Goal: Obtain resource: Download file/media

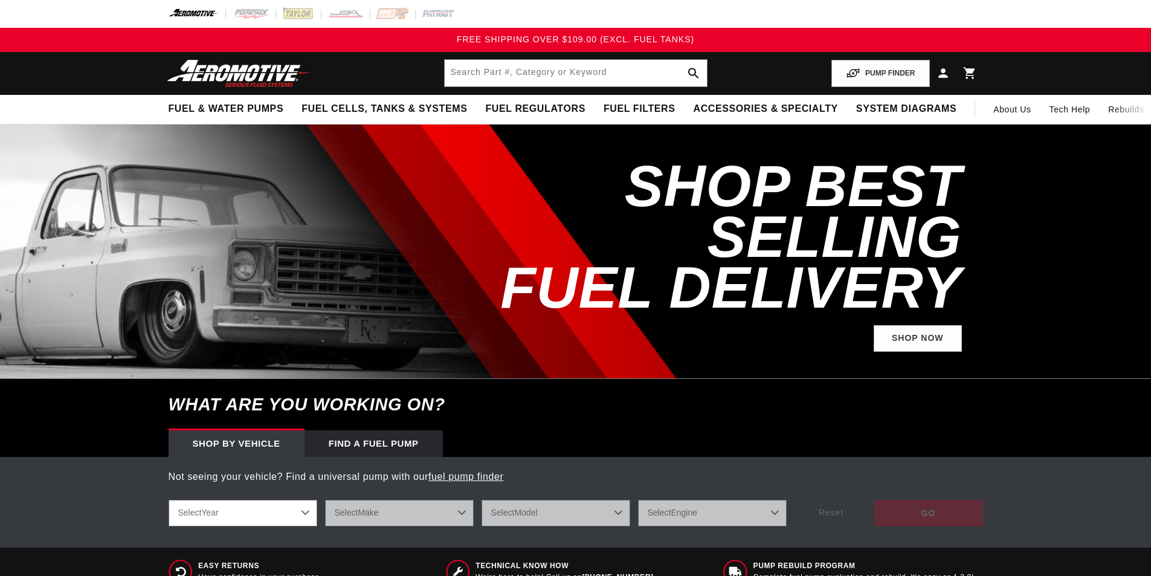
click at [478, 59] on header "Fuel & Water Pumps Back In-Tank In-Line Fuel Pumps" at bounding box center [575, 73] width 875 height 43
click at [484, 75] on input "text" at bounding box center [576, 73] width 262 height 27
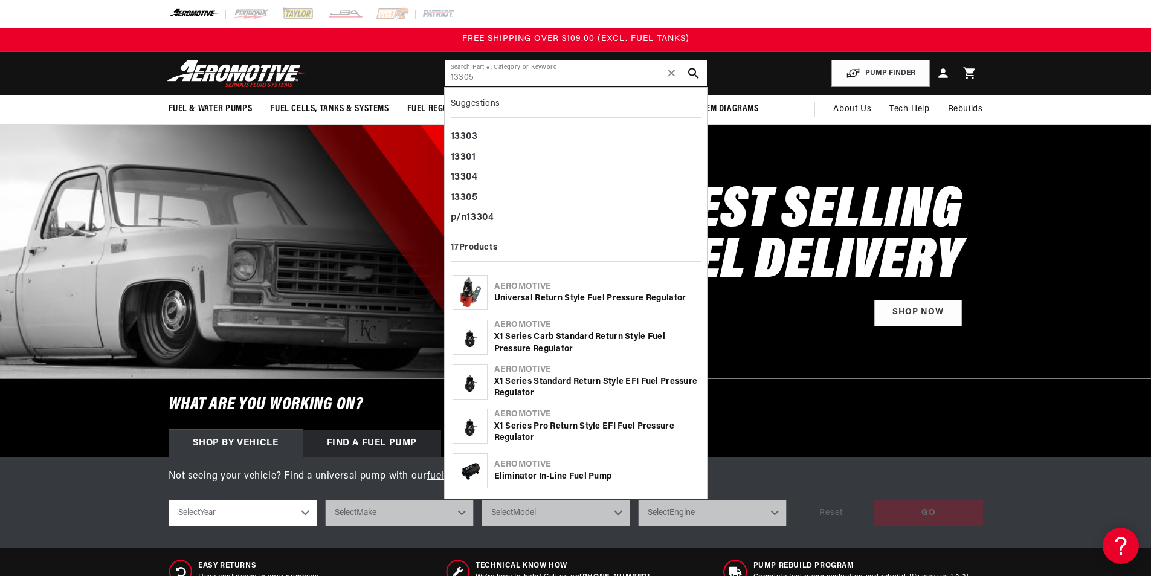
type input "13305"
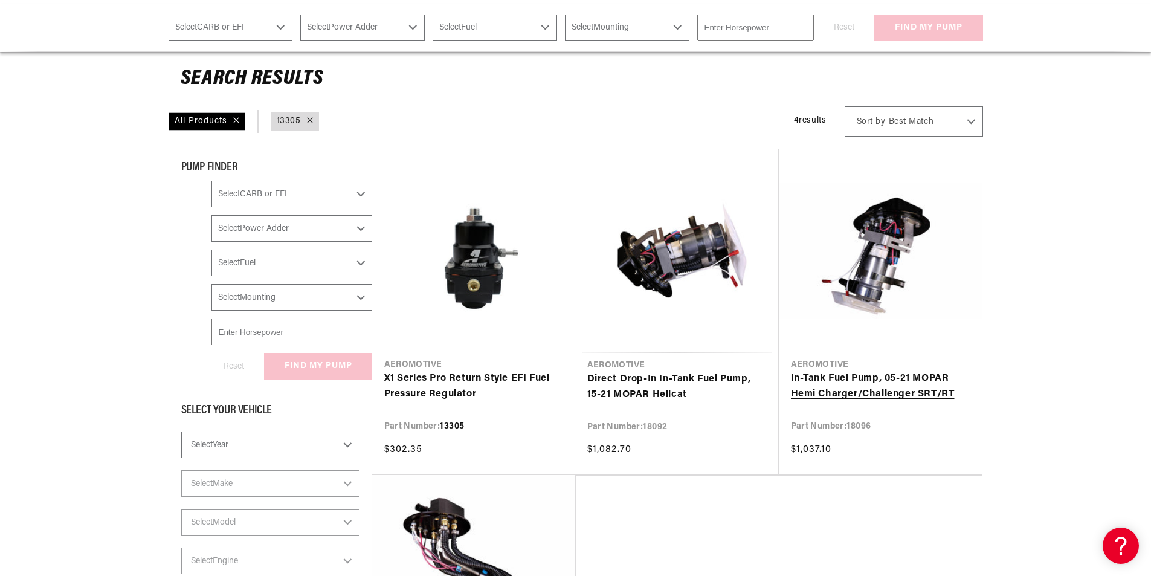
scroll to position [121, 0]
click at [422, 372] on link "X1 Series Pro Return Style EFI Fuel Pressure Regulator" at bounding box center [473, 385] width 179 height 31
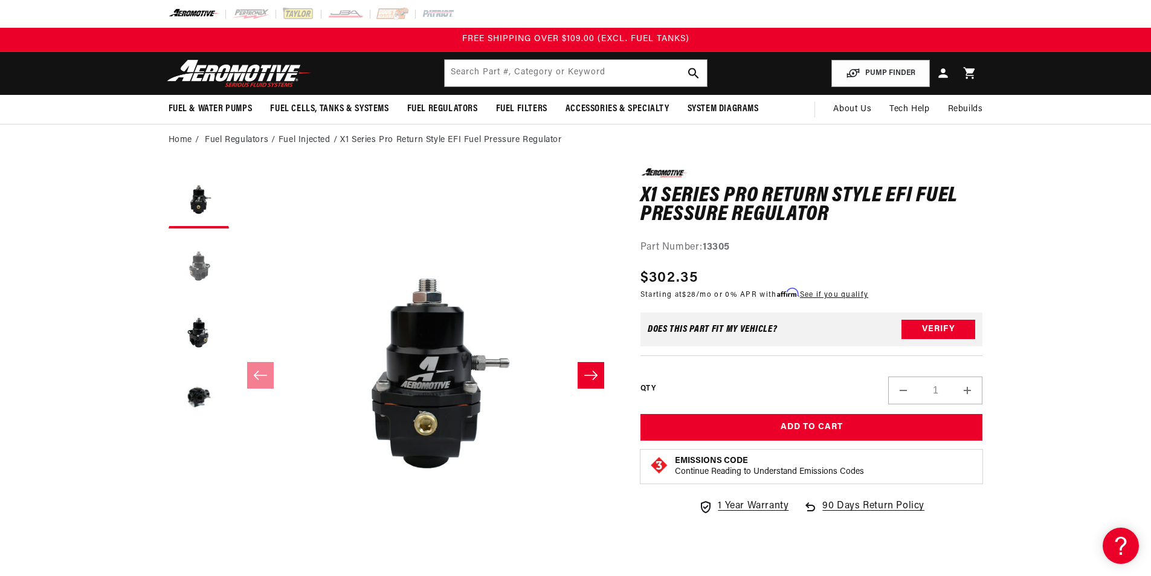
click at [193, 265] on button "Load image 2 in gallery view" at bounding box center [199, 264] width 60 height 60
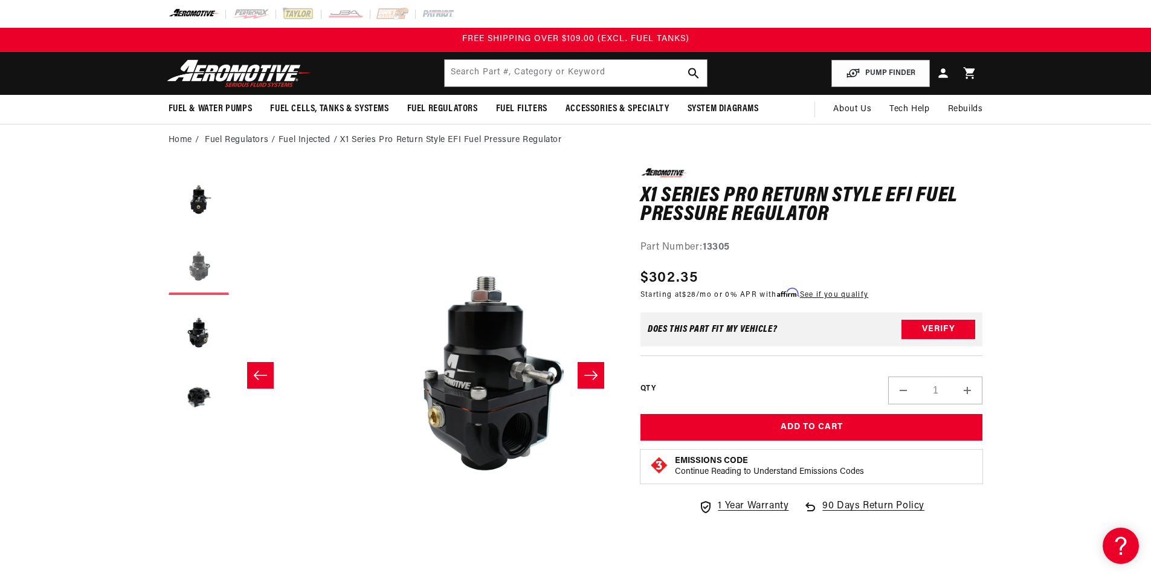
scroll to position [0, 381]
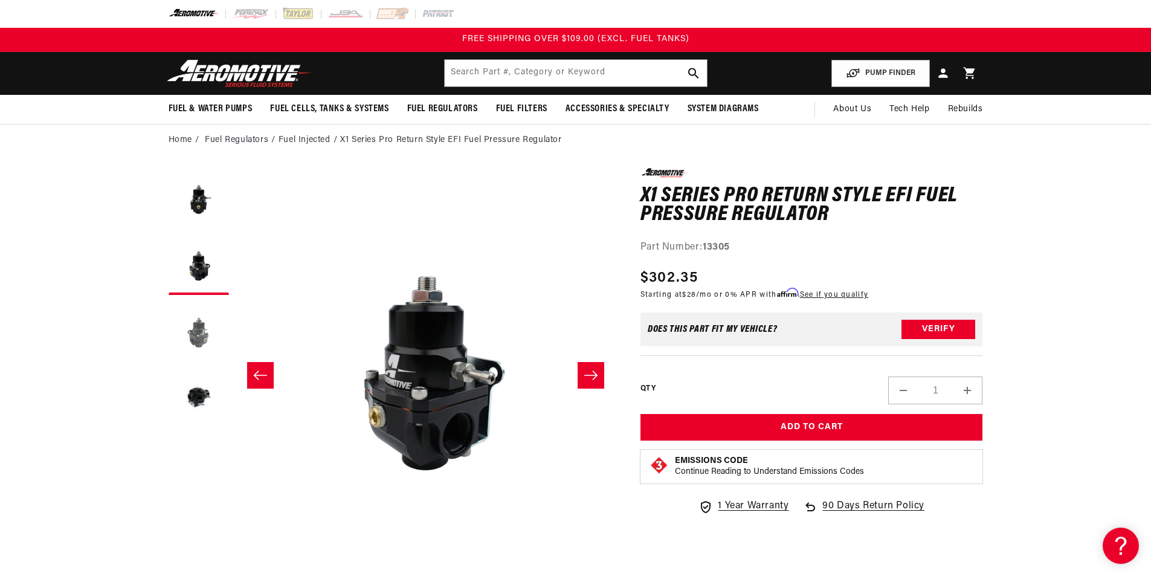
click at [198, 303] on button "Load image 3 in gallery view" at bounding box center [199, 331] width 60 height 60
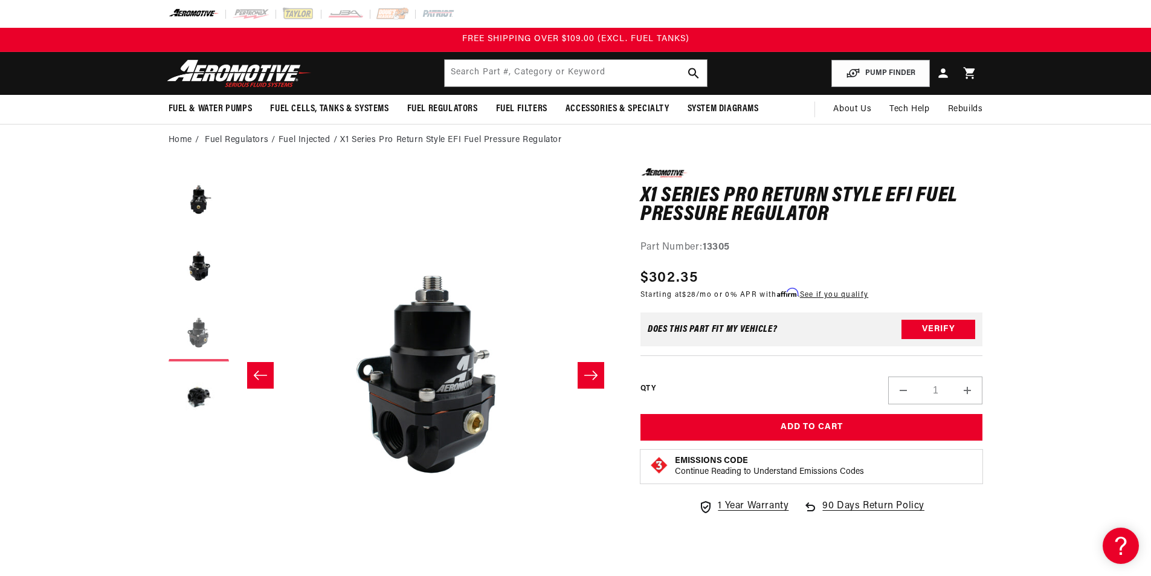
scroll to position [0, 763]
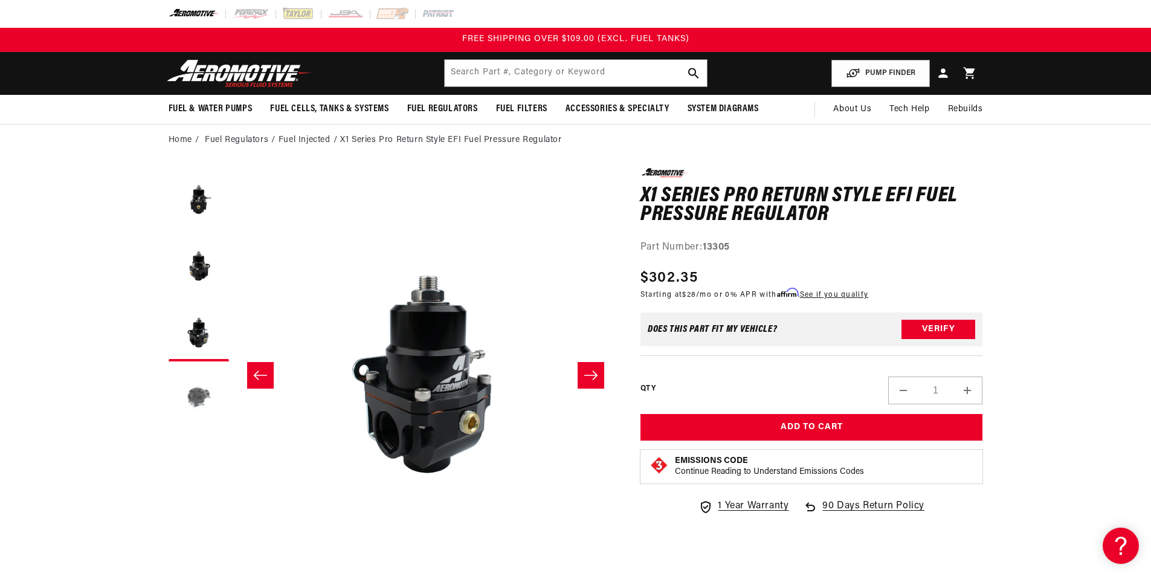
click at [200, 391] on button "Load image 4 in gallery view" at bounding box center [199, 397] width 60 height 60
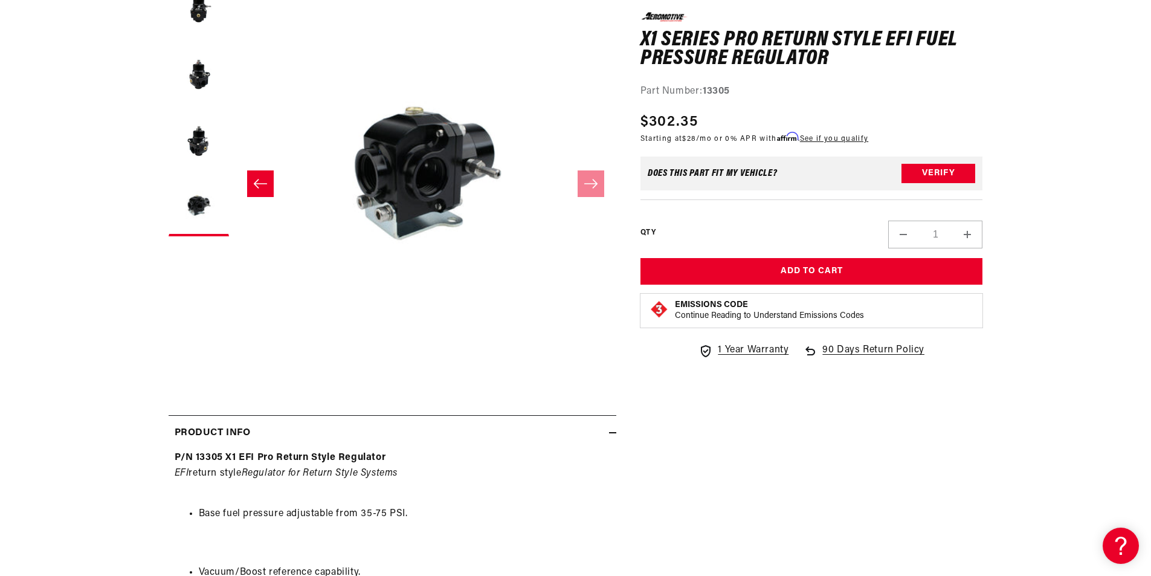
scroll to position [242, 0]
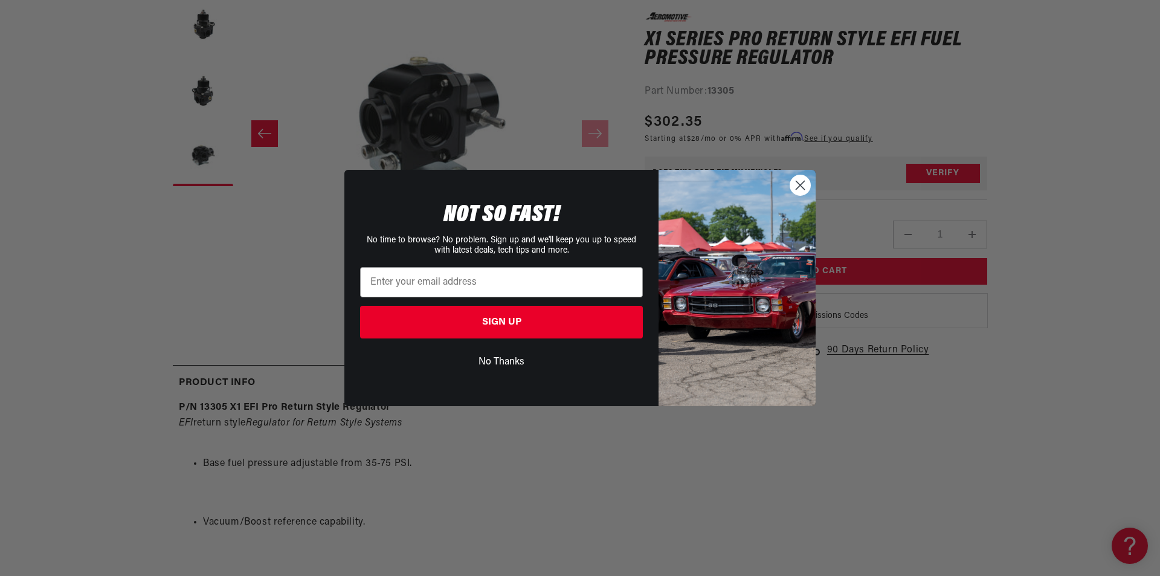
click at [793, 188] on circle "Close dialog" at bounding box center [800, 185] width 20 height 20
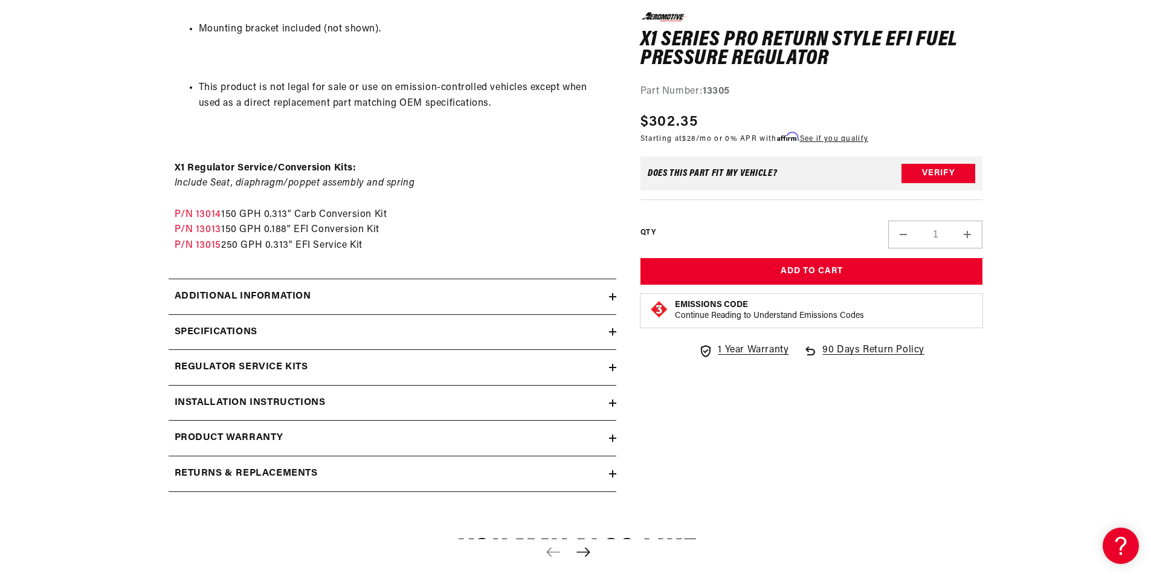
scroll to position [1389, 0]
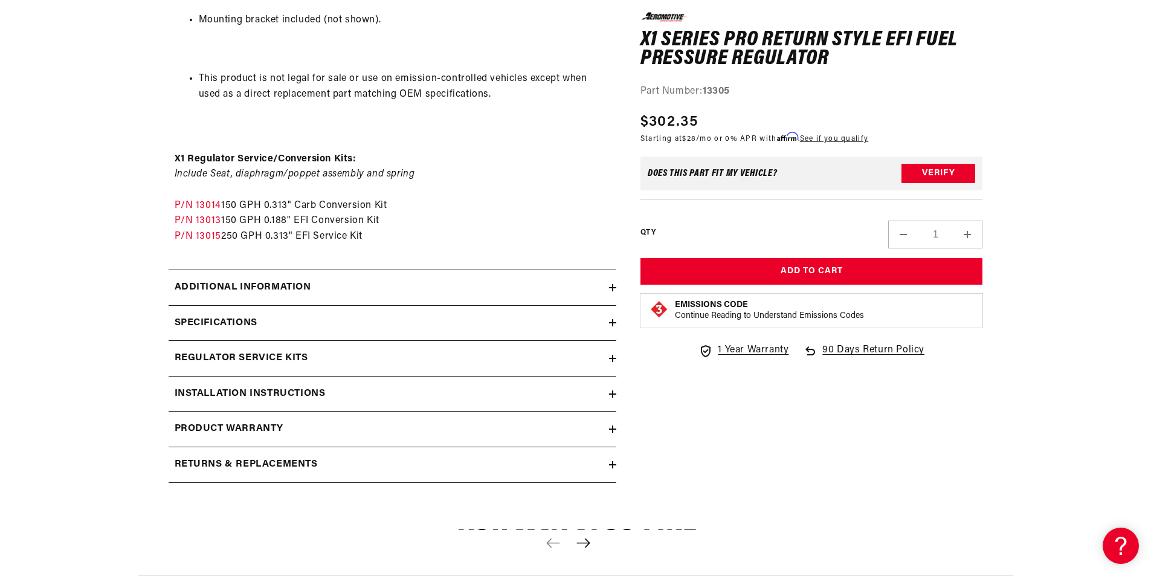
click at [613, 393] on icon at bounding box center [613, 393] width 0 height 7
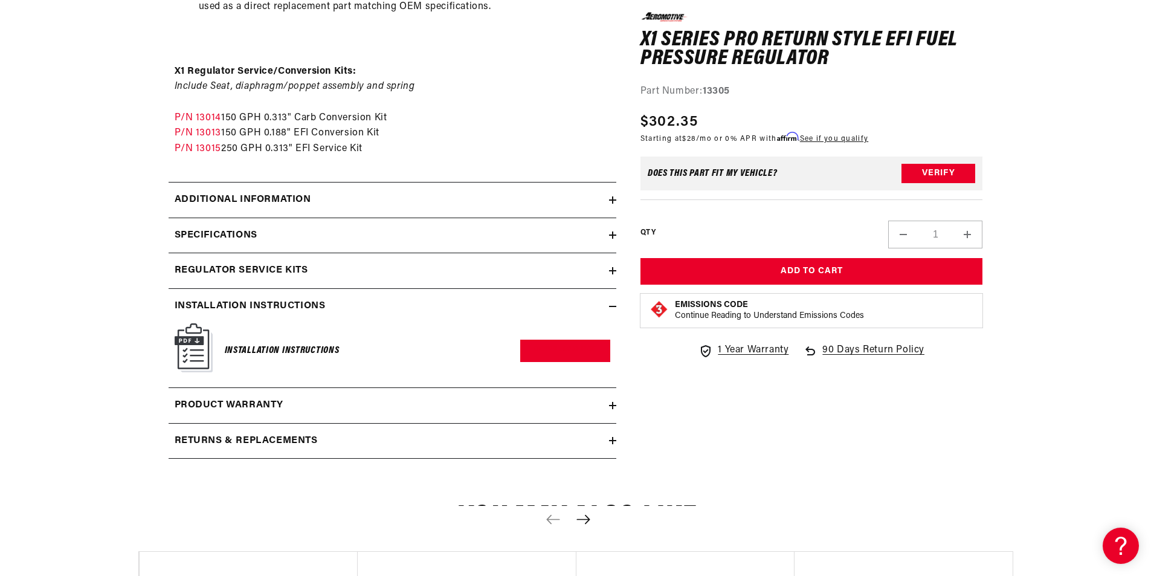
scroll to position [1571, 0]
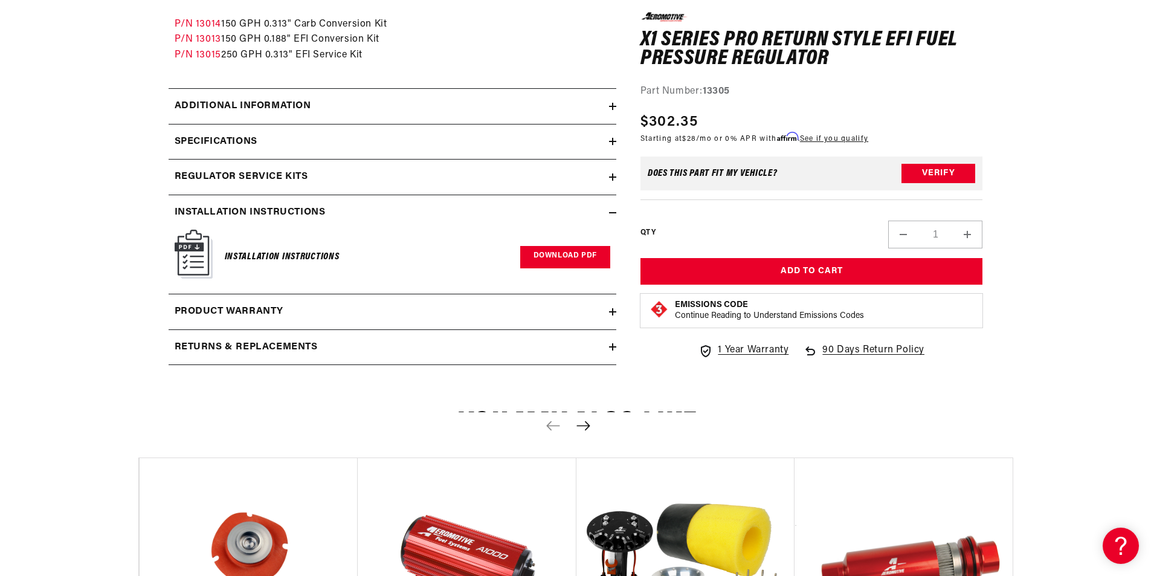
click at [555, 248] on link "Download PDF" at bounding box center [565, 257] width 90 height 22
